Goal: Information Seeking & Learning: Understand process/instructions

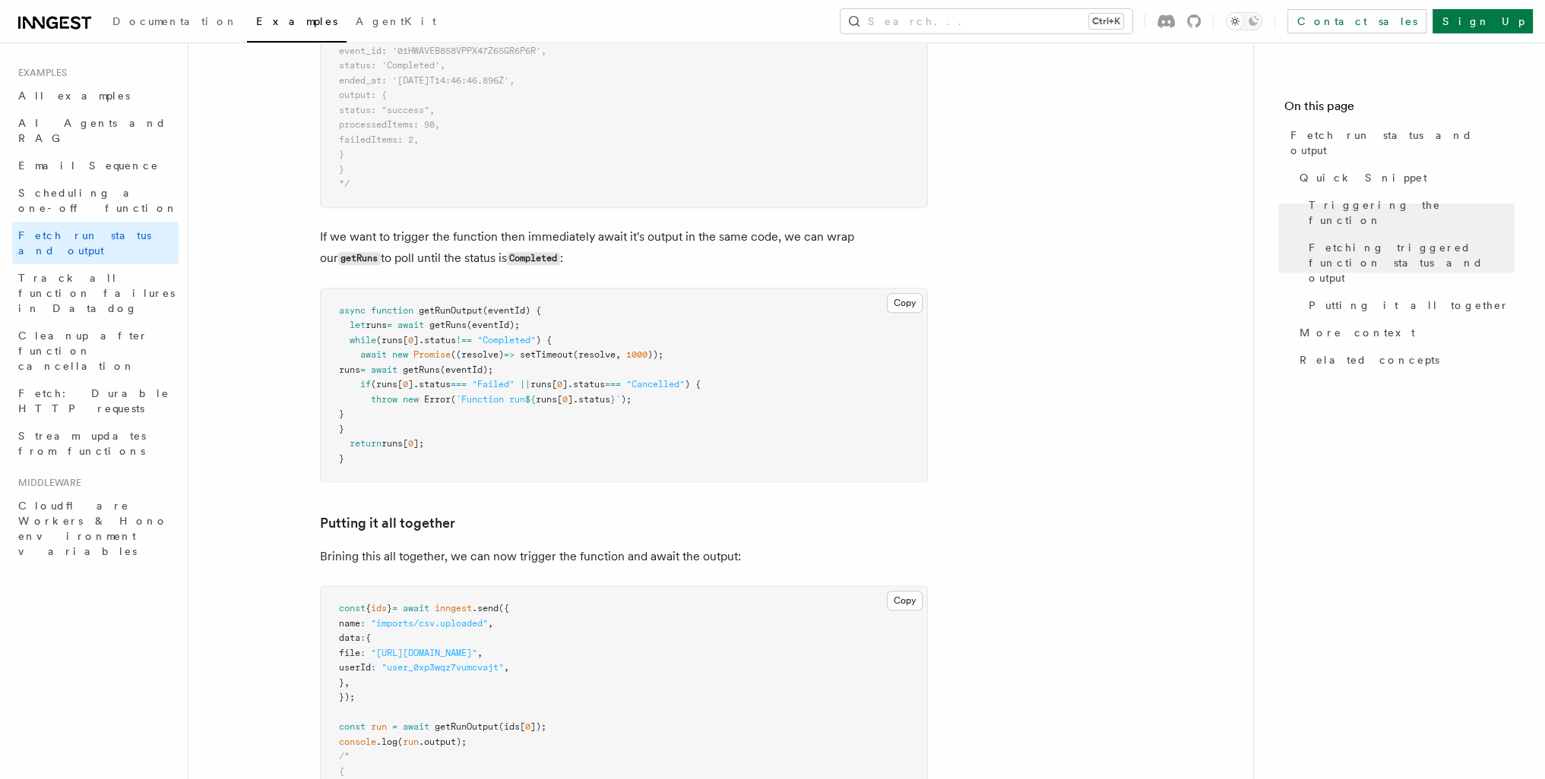
scroll to position [2284, 0]
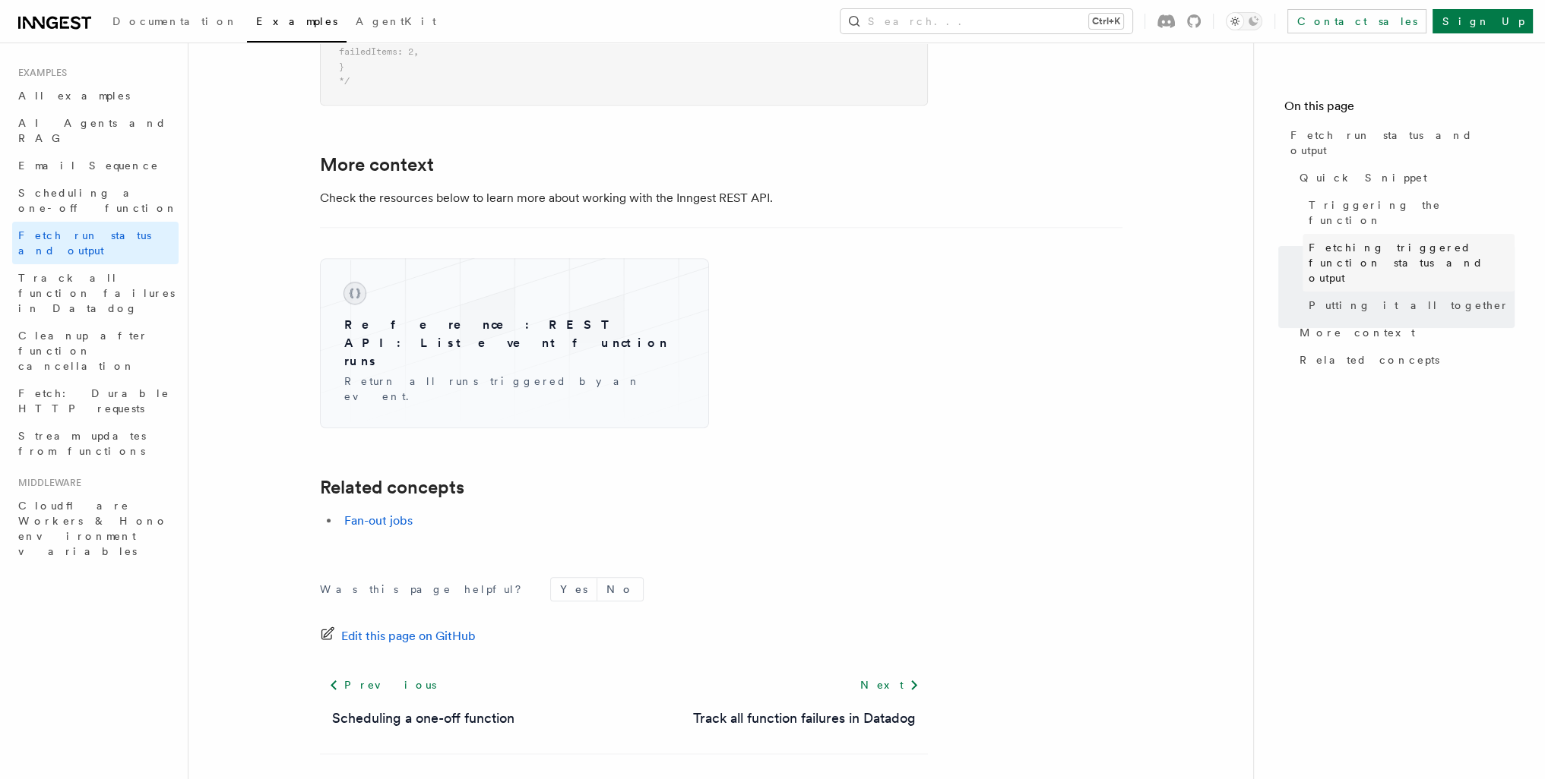
click at [1369, 240] on span "Fetching triggered function status and output" at bounding box center [1411, 263] width 206 height 46
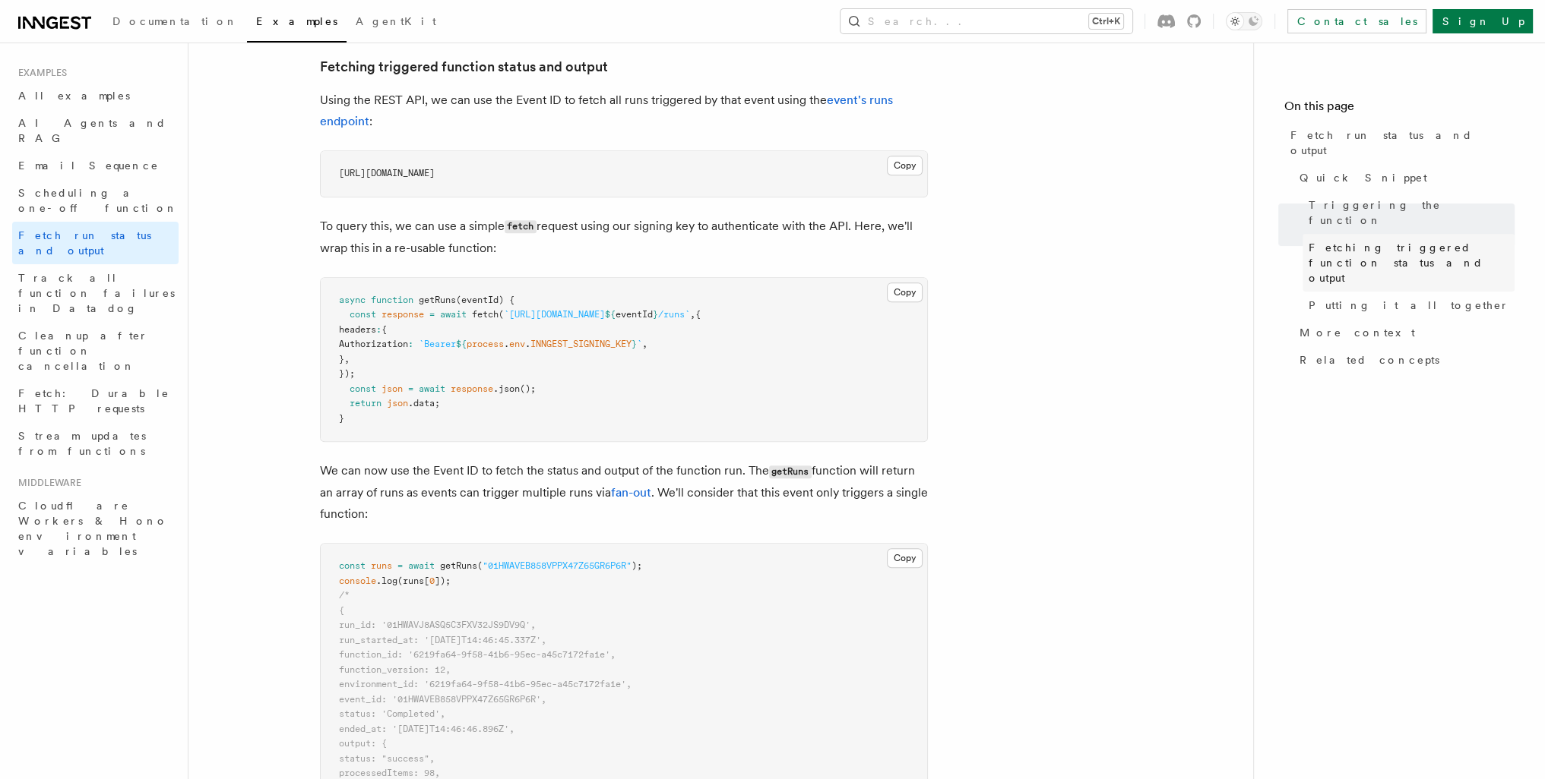
scroll to position [854, 0]
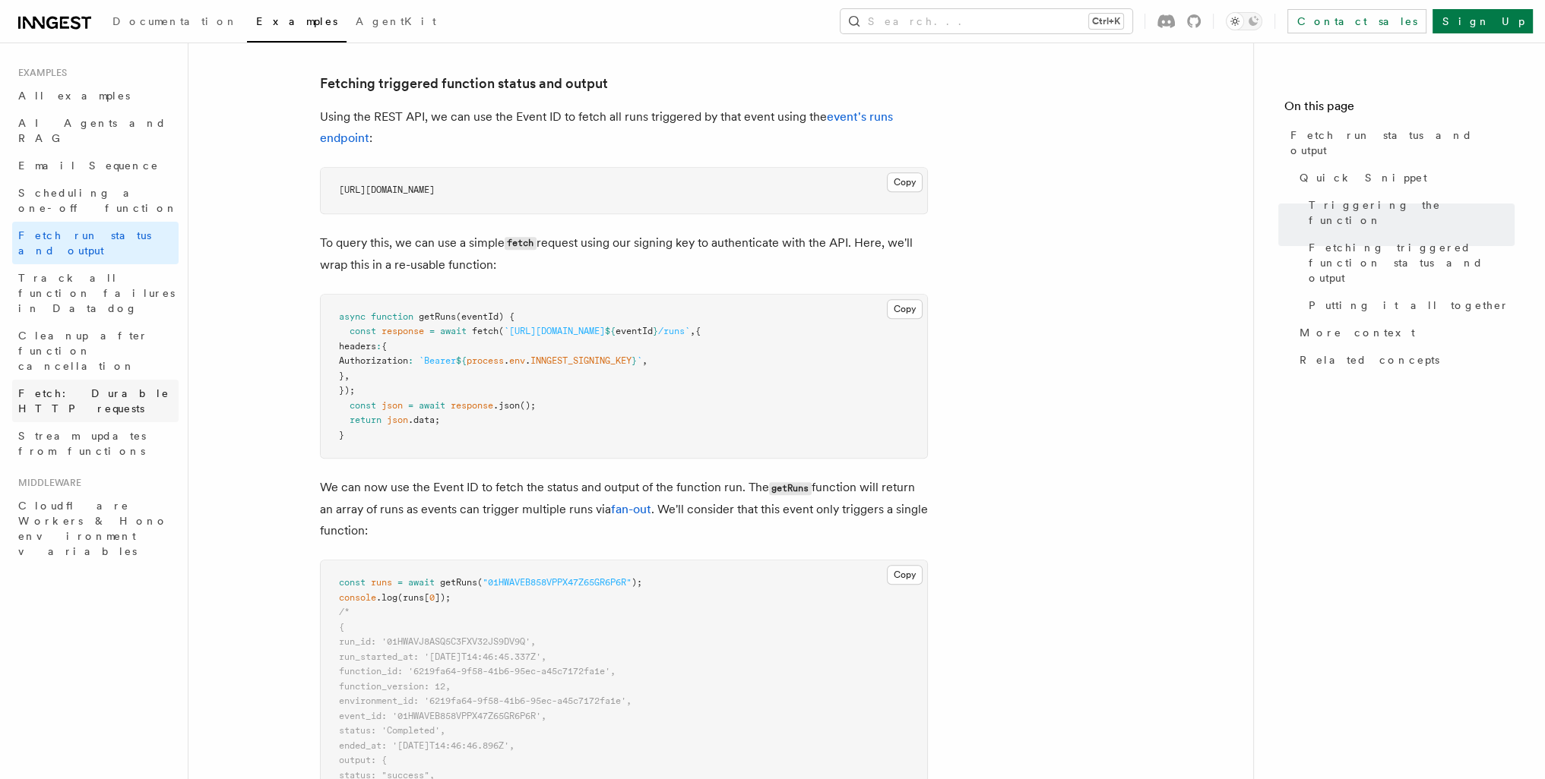
click at [138, 387] on span "Fetch: Durable HTTP requests" at bounding box center [93, 400] width 151 height 27
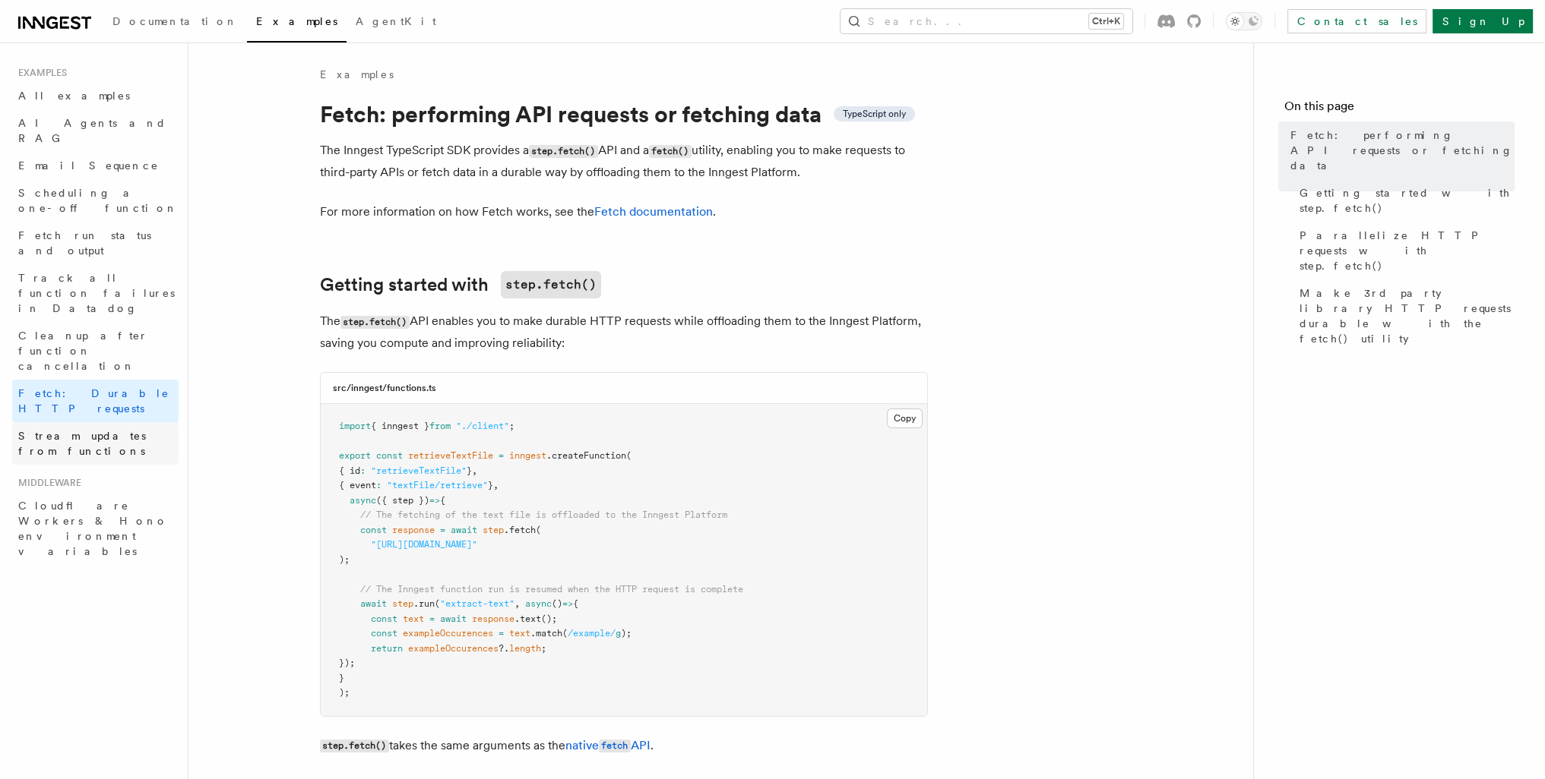
click at [146, 430] on span "Stream updates from functions" at bounding box center [82, 443] width 128 height 27
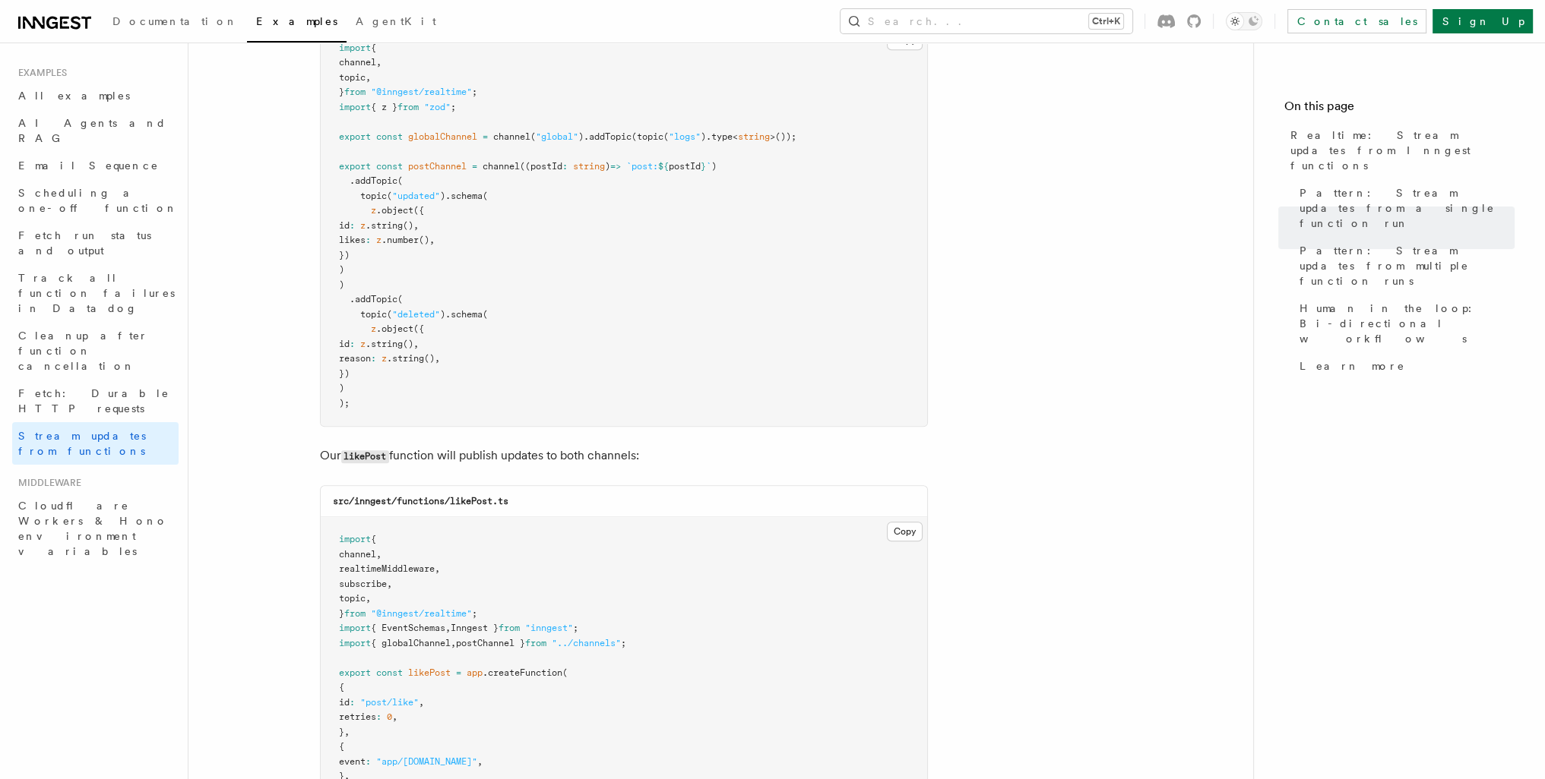
scroll to position [1823, 0]
